Goal: Task Accomplishment & Management: Manage account settings

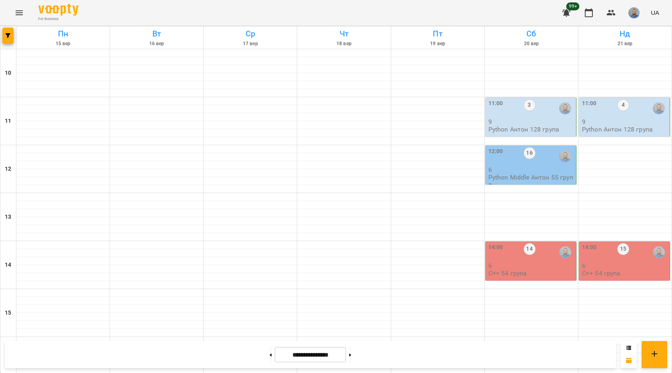
scroll to position [296, 0]
click at [162, 73] on div "17:00 4 7 Python Middle [PERSON_NAME] 57 група 18:00 1 C++ 3.0 1 група 19:00 13…" at bounding box center [157, 361] width 94 height 624
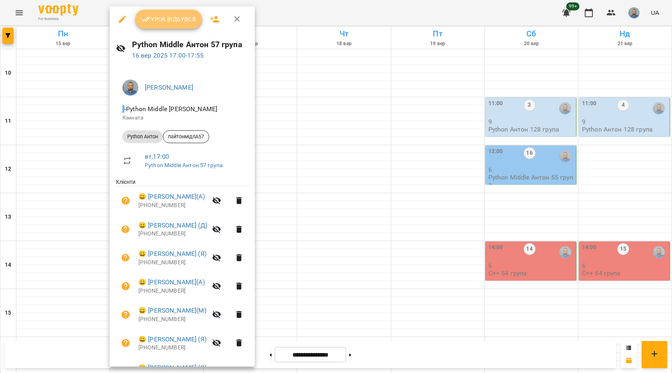
click at [189, 18] on span "Урок відбувся" at bounding box center [169, 19] width 54 height 10
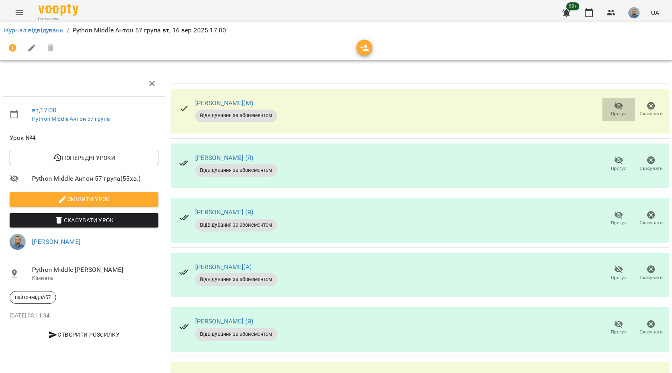
click at [603, 118] on button "Прогул" at bounding box center [618, 109] width 32 height 22
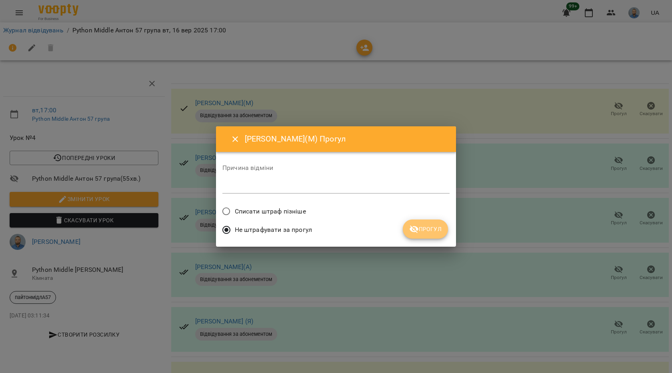
click at [424, 226] on span "Прогул" at bounding box center [425, 229] width 32 height 10
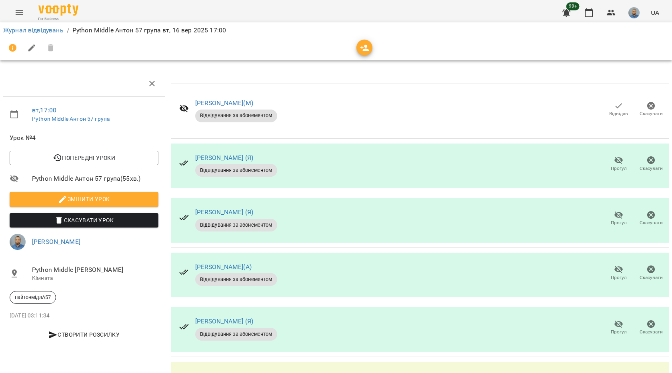
click at [607, 161] on span "Прогул" at bounding box center [618, 164] width 23 height 16
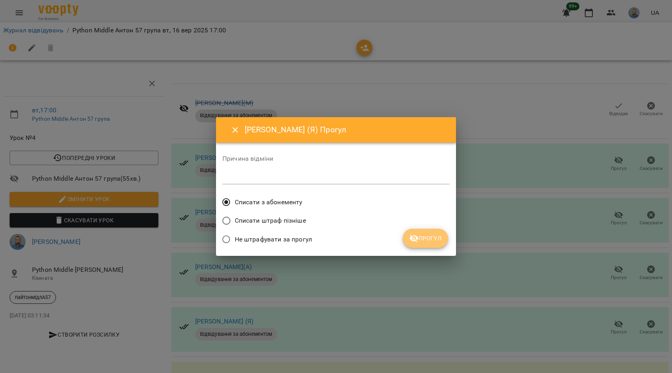
click at [426, 238] on span "Прогул" at bounding box center [425, 239] width 32 height 10
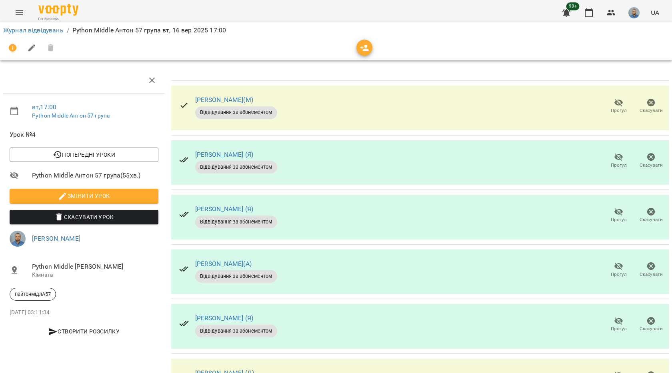
scroll to position [66, 0]
click at [621, 152] on span "Прогул" at bounding box center [618, 160] width 23 height 16
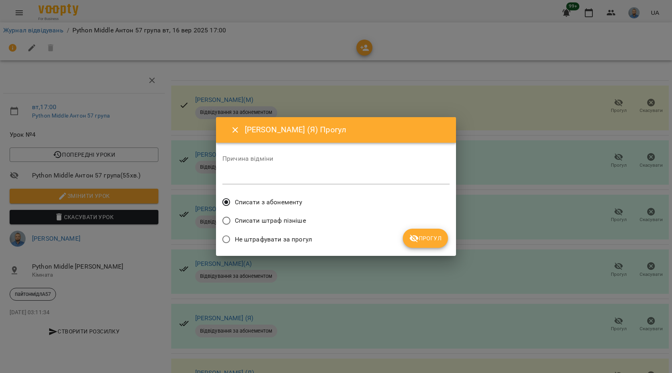
click at [431, 233] on button "Прогул" at bounding box center [425, 238] width 45 height 19
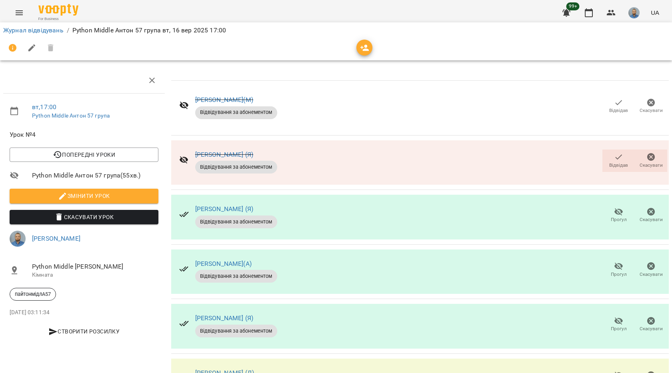
scroll to position [40, 0]
click at [610, 259] on button "Прогул" at bounding box center [618, 270] width 32 height 22
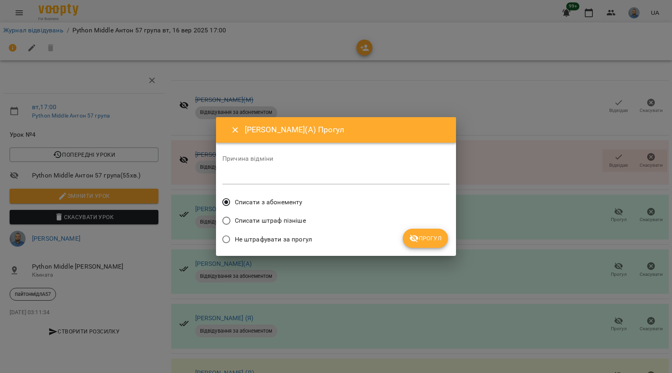
click at [410, 232] on button "Прогул" at bounding box center [425, 238] width 45 height 19
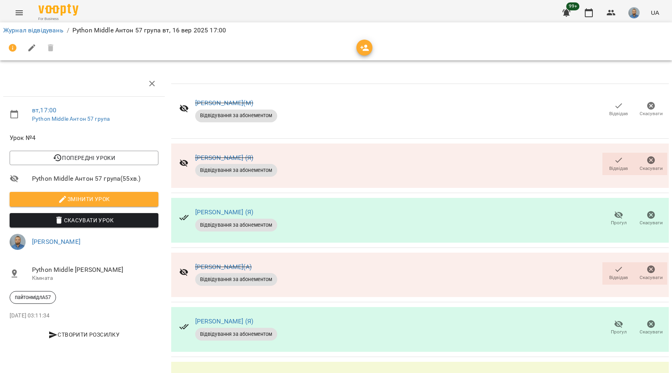
click at [601, 312] on div "[PERSON_NAME] (Я) Відвідування за абонементом Прогул Скасувати" at bounding box center [419, 329] width 497 height 45
click at [607, 326] on span "Прогул" at bounding box center [618, 328] width 23 height 16
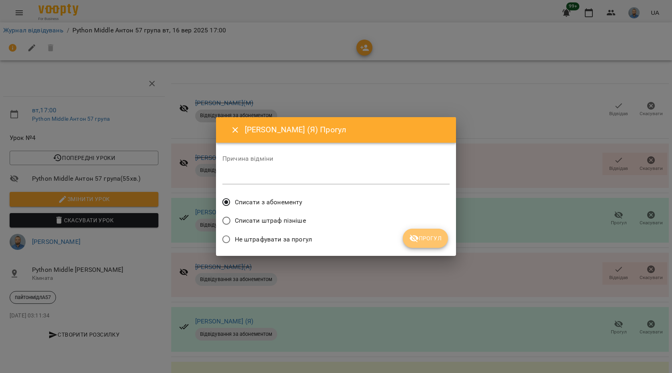
click at [422, 238] on span "Прогул" at bounding box center [425, 239] width 32 height 10
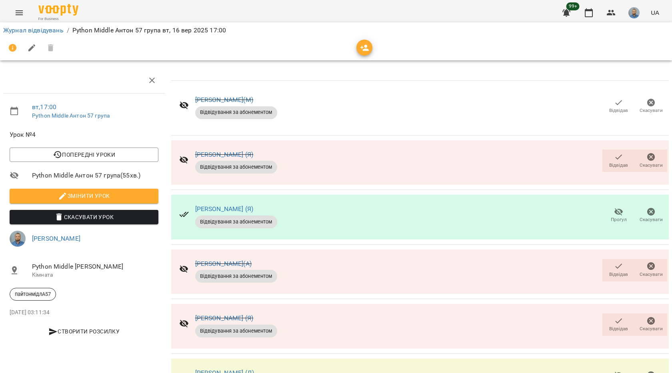
scroll to position [106, 0]
click at [612, 314] on button "Відвідав" at bounding box center [618, 325] width 32 height 22
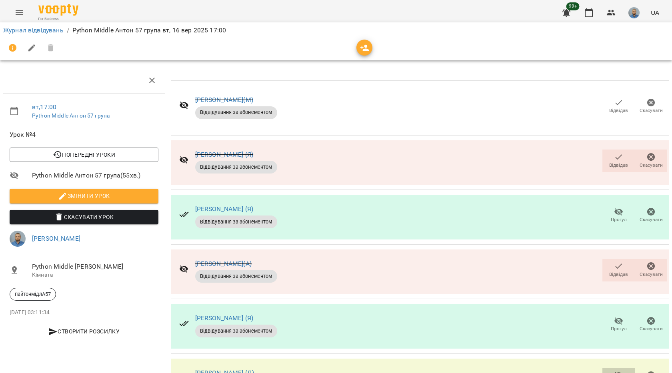
click at [602, 368] on button "Прогул" at bounding box center [618, 379] width 32 height 22
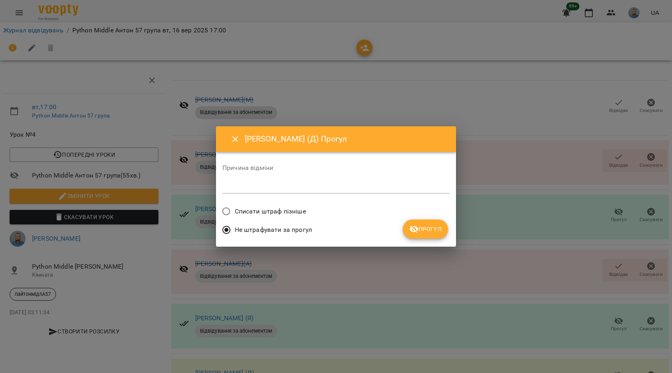
click at [426, 233] on span "Прогул" at bounding box center [425, 229] width 32 height 10
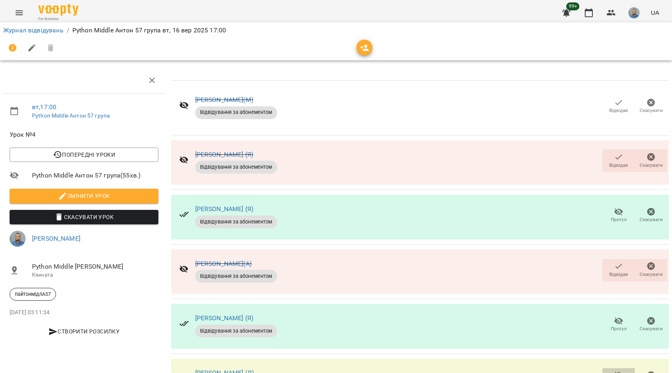
click at [607, 371] on span "Прогул" at bounding box center [618, 379] width 23 height 16
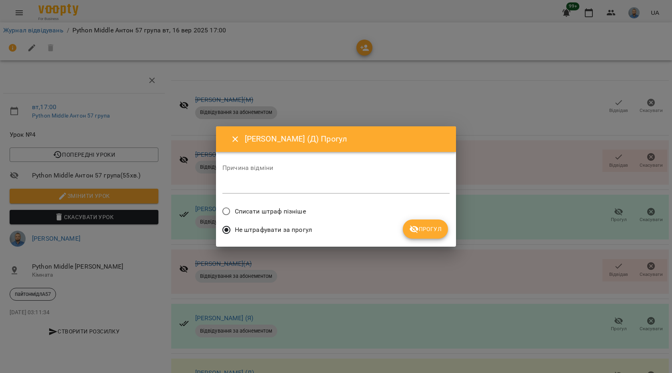
click at [430, 229] on span "Прогул" at bounding box center [425, 229] width 32 height 10
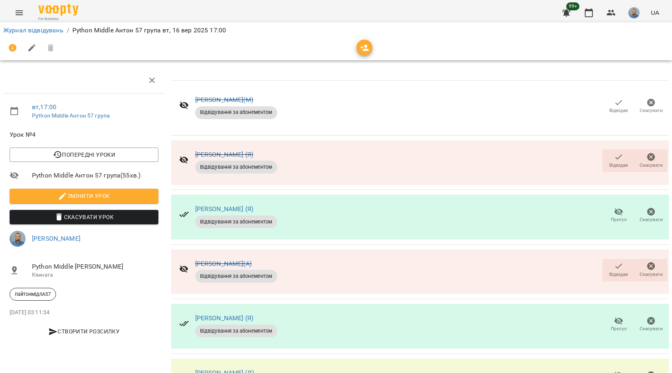
click at [607, 371] on span "Прогул" at bounding box center [618, 379] width 23 height 16
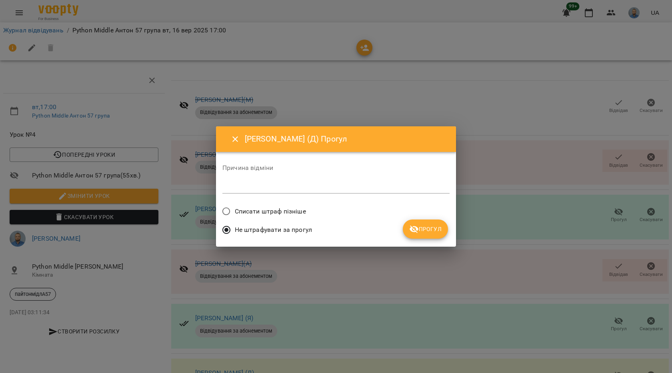
click at [429, 228] on span "Прогул" at bounding box center [425, 229] width 32 height 10
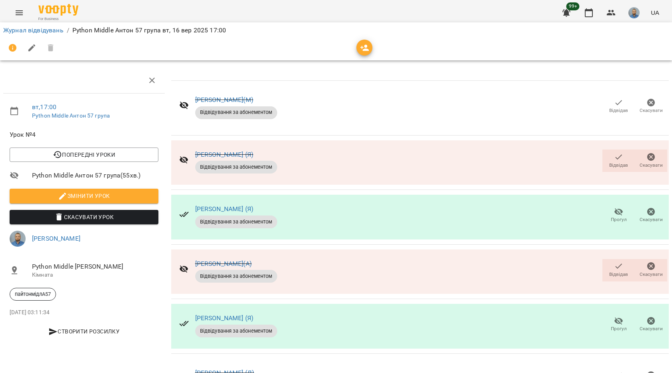
scroll to position [0, 0]
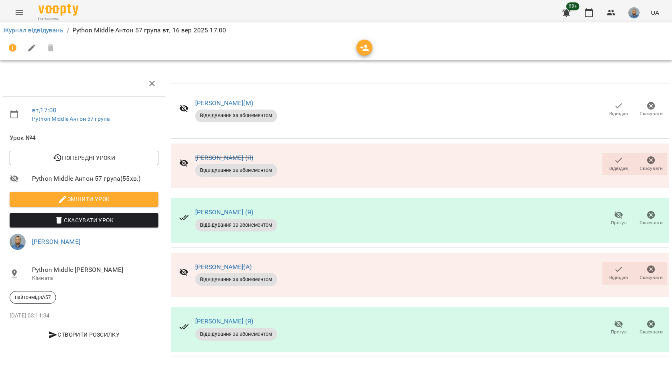
click at [614, 274] on span "Відвідав" at bounding box center [618, 273] width 23 height 16
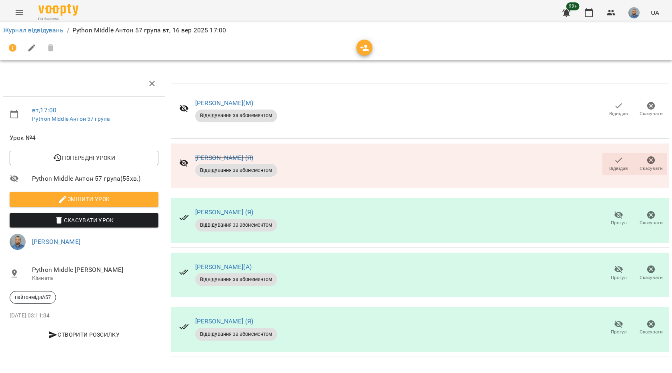
click at [601, 167] on div "Відвідав Скасувати" at bounding box center [635, 164] width 68 height 26
click at [614, 164] on icon "button" at bounding box center [619, 161] width 10 height 10
